Goal: Task Accomplishment & Management: Complete application form

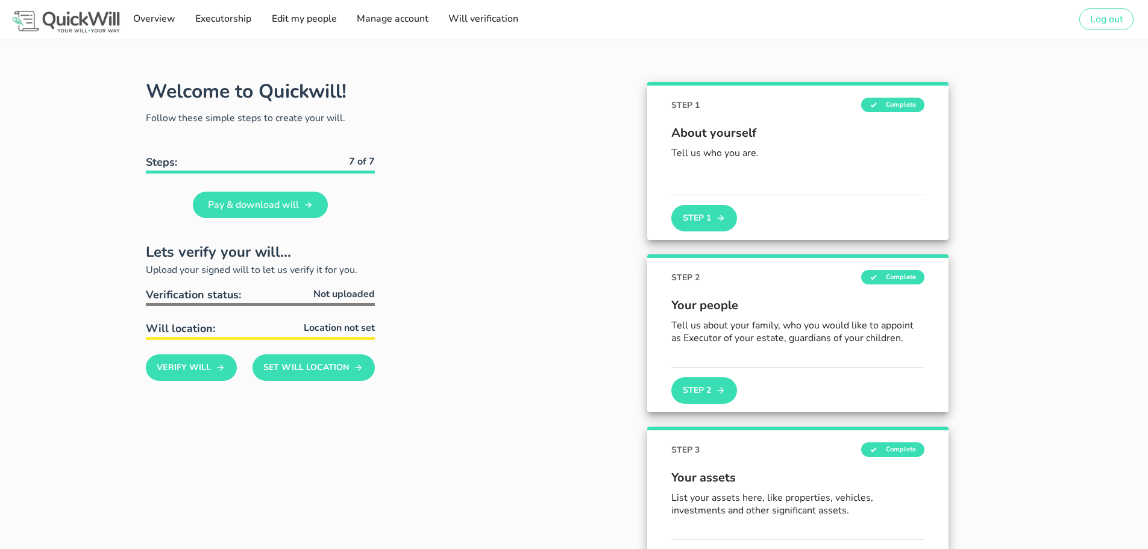
click at [523, 220] on div "STEP 1 Complete About yourself Tell us who you are. Step 1" at bounding box center [798, 161] width 613 height 172
click at [207, 366] on button "Verify Will" at bounding box center [191, 367] width 91 height 27
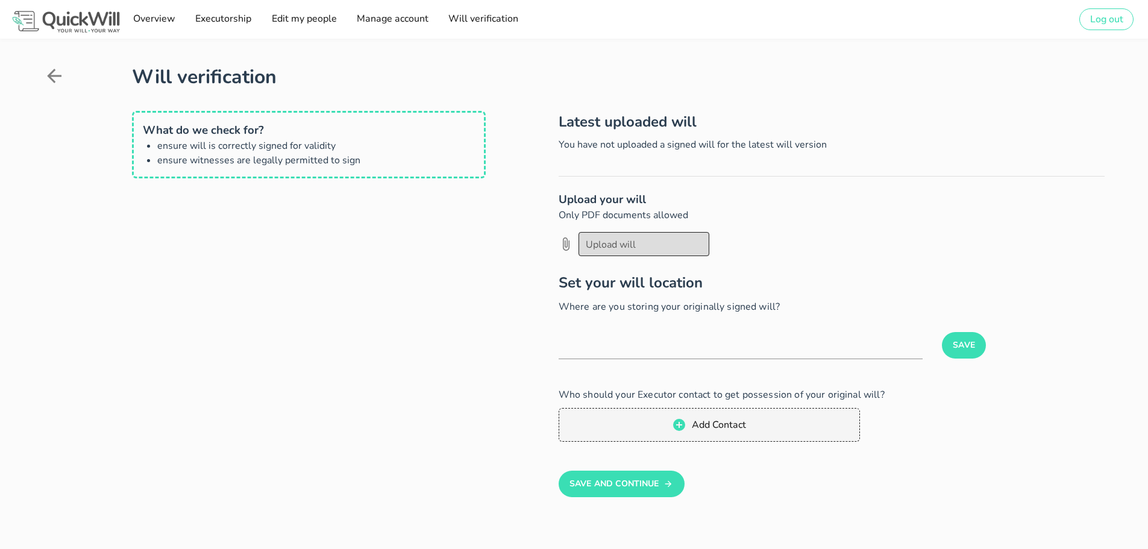
click at [618, 242] on div at bounding box center [644, 244] width 116 height 20
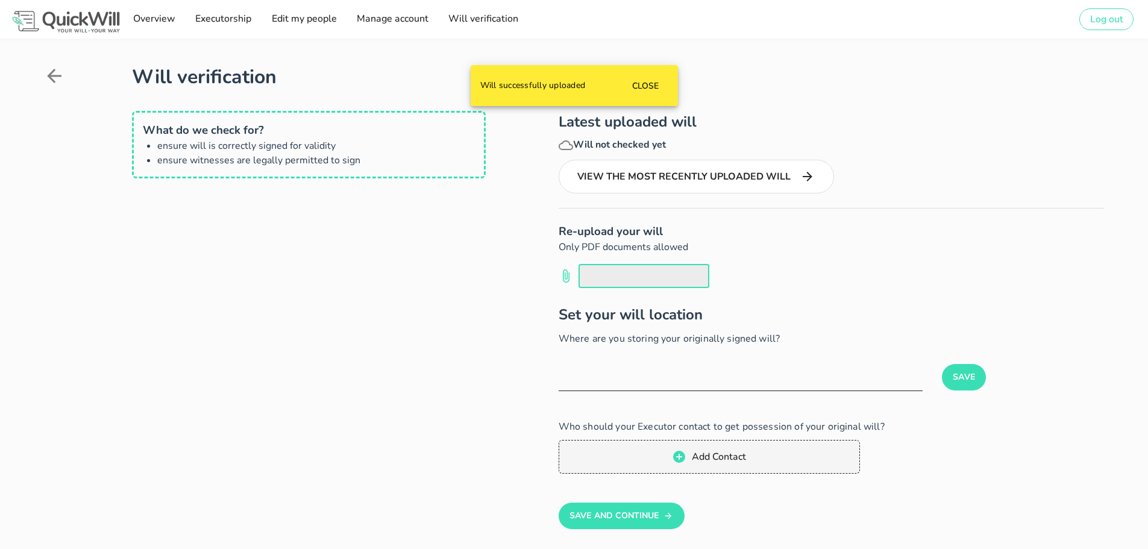
click at [620, 379] on input "text" at bounding box center [741, 380] width 364 height 19
type input "Home"
click at [939, 380] on div "Save" at bounding box center [1014, 384] width 182 height 40
click at [968, 381] on button "Save" at bounding box center [964, 377] width 44 height 27
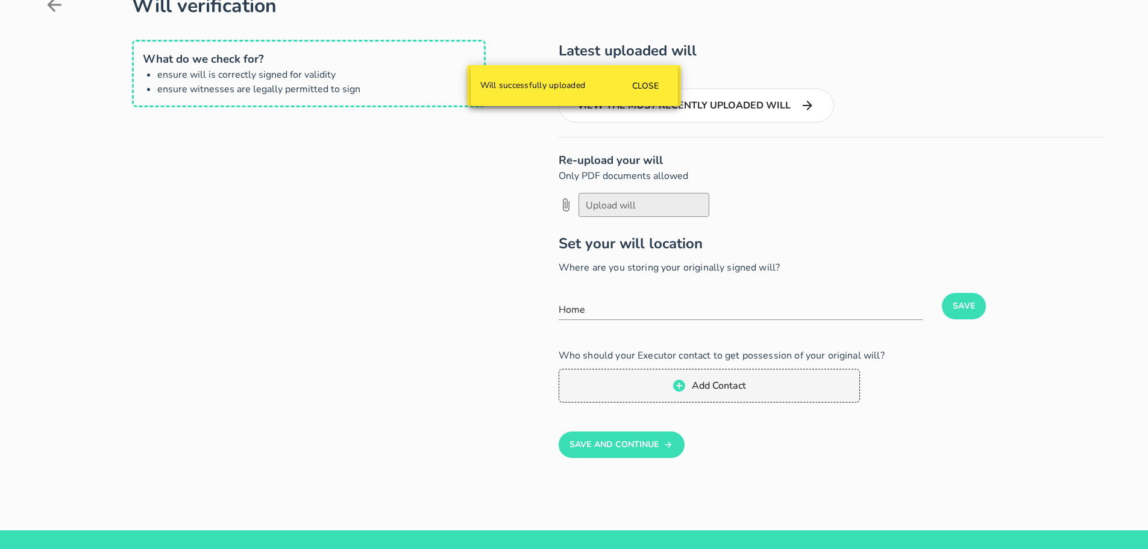
scroll to position [101, 0]
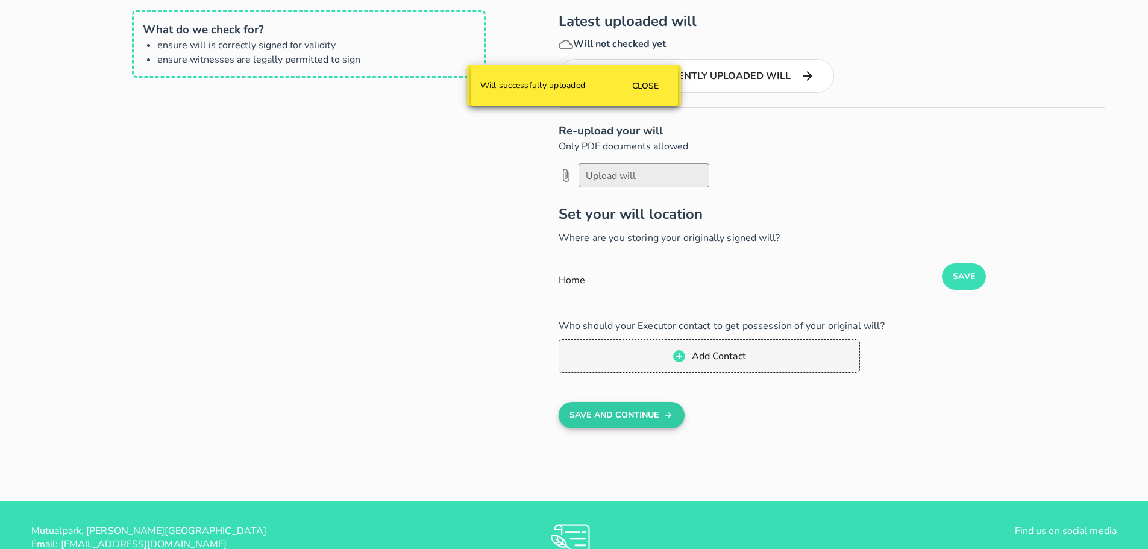
click at [602, 407] on button "Save And Continue" at bounding box center [622, 415] width 126 height 27
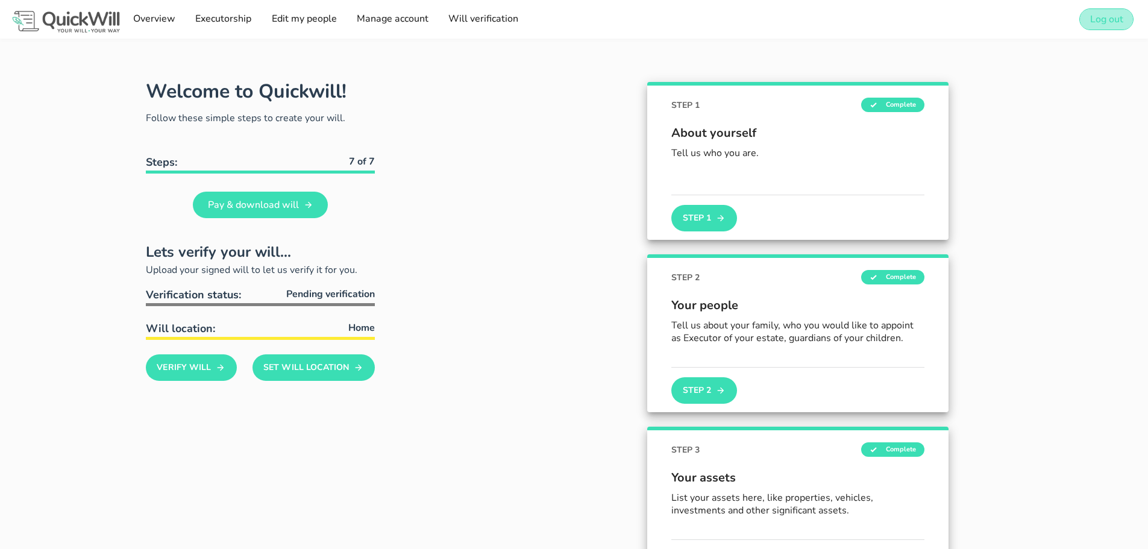
click at [1123, 16] on button "Log out" at bounding box center [1106, 19] width 54 height 22
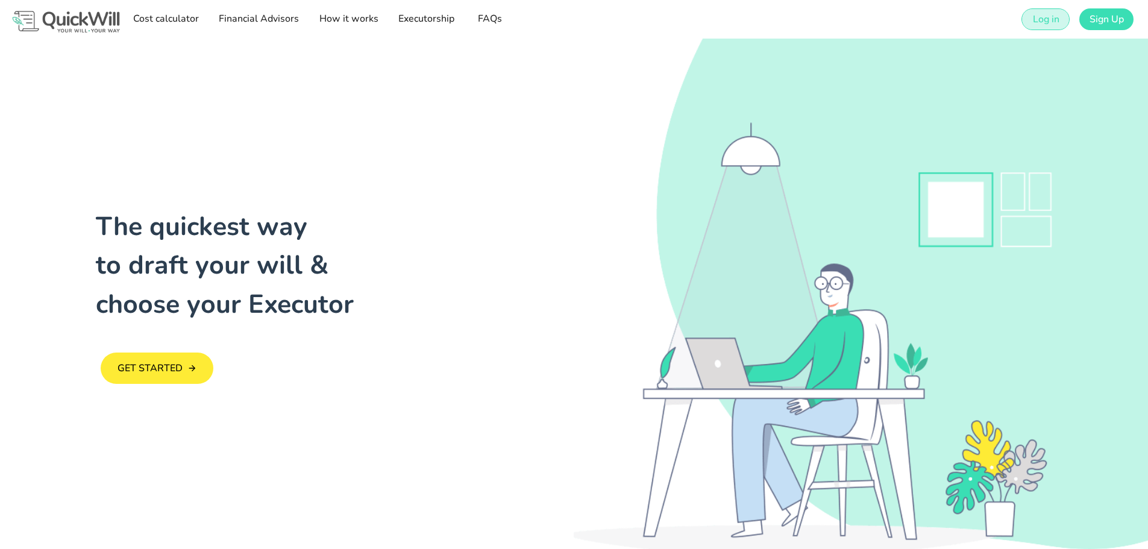
click at [1043, 22] on span "Log in" at bounding box center [1045, 19] width 27 height 13
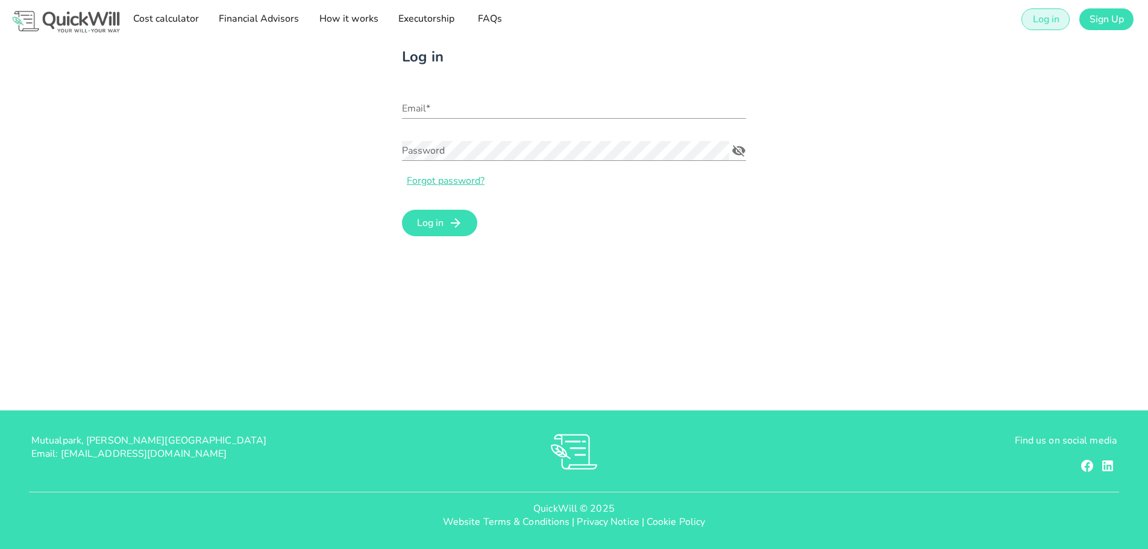
type input "[PERSON_NAME][EMAIL_ADDRESS][DOMAIN_NAME]"
drag, startPoint x: 509, startPoint y: 111, endPoint x: 320, endPoint y: 108, distance: 189.2
click at [320, 108] on div "Log in Email* [PERSON_NAME][EMAIL_ADDRESS][DOMAIN_NAME] Password Forgot passwor…" at bounding box center [574, 143] width 1076 height 208
paste input "[EMAIL_ADDRESS][DOMAIN_NAME]"
type input "[EMAIL_ADDRESS][DOMAIN_NAME]"
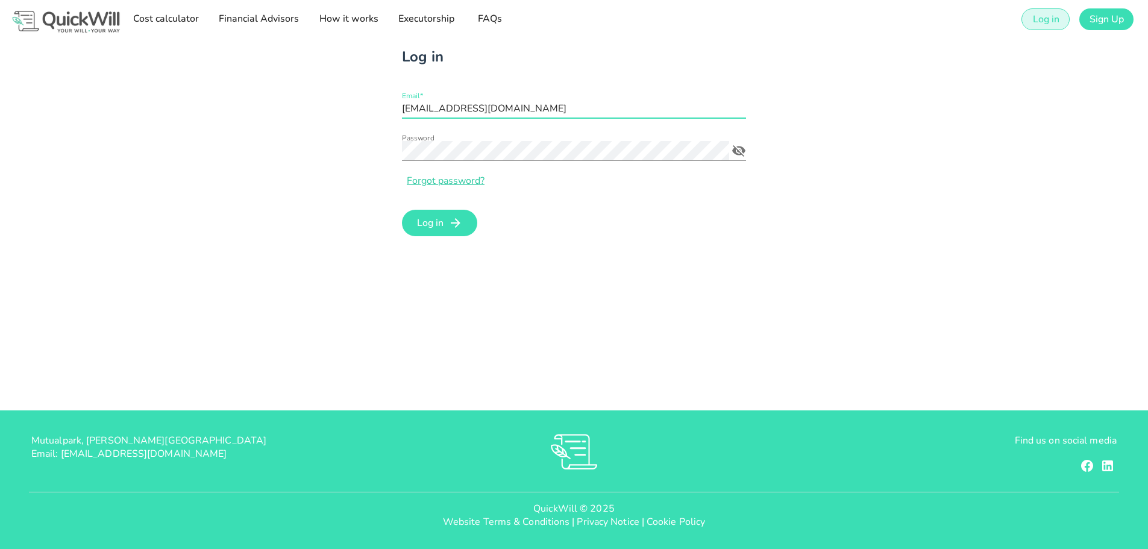
click at [363, 192] on div "Log in Email* [EMAIL_ADDRESS][DOMAIN_NAME] Password Forgot password? Log in" at bounding box center [574, 143] width 1076 height 208
click at [280, 151] on div "Log in Email* [EMAIL_ADDRESS][DOMAIN_NAME] Password Forgot password? Log in" at bounding box center [574, 143] width 1076 height 208
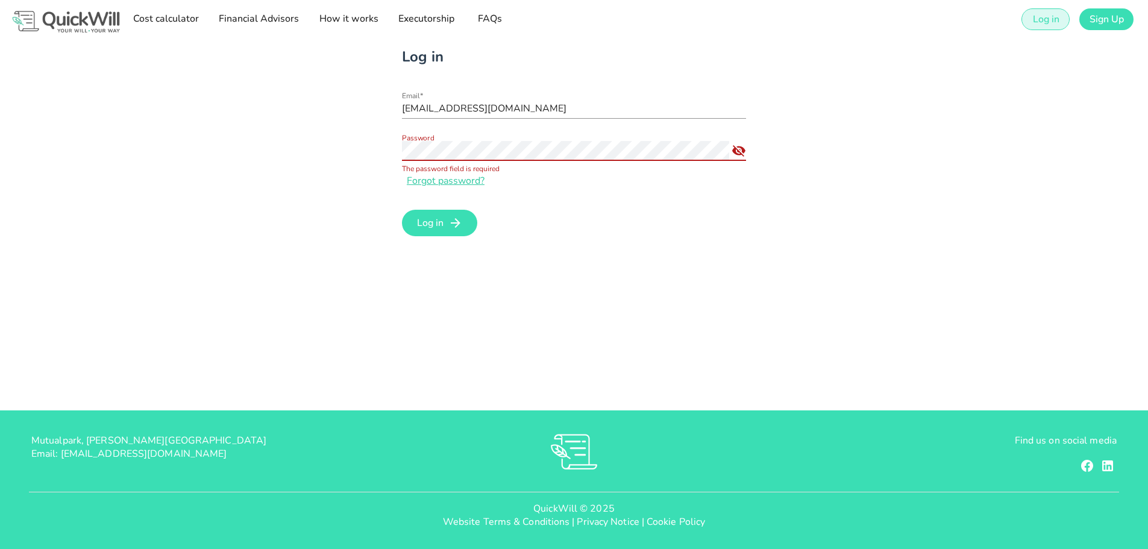
click at [428, 155] on div "Password" at bounding box center [565, 150] width 327 height 19
click at [434, 222] on span "Log in" at bounding box center [429, 222] width 27 height 13
